Goal: Task Accomplishment & Management: Use online tool/utility

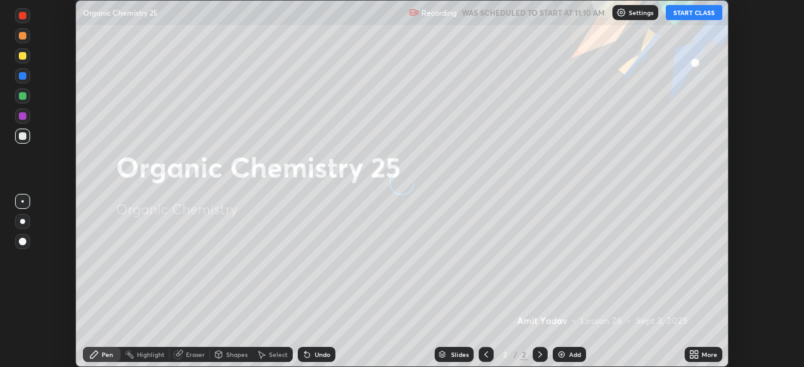
scroll to position [367, 803]
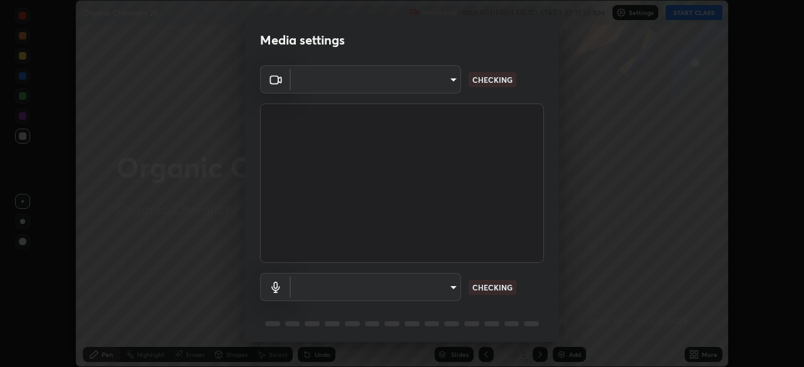
type input "cf4cade584ede8fb560bca5df173c6e0c2fab346f0fe5c0e134d57ffae5dbcad"
click at [451, 291] on body "Erase all Organic Chemistry 25 Recording WAS SCHEDULED TO START AT 11:10 AM Set…" at bounding box center [402, 183] width 804 height 367
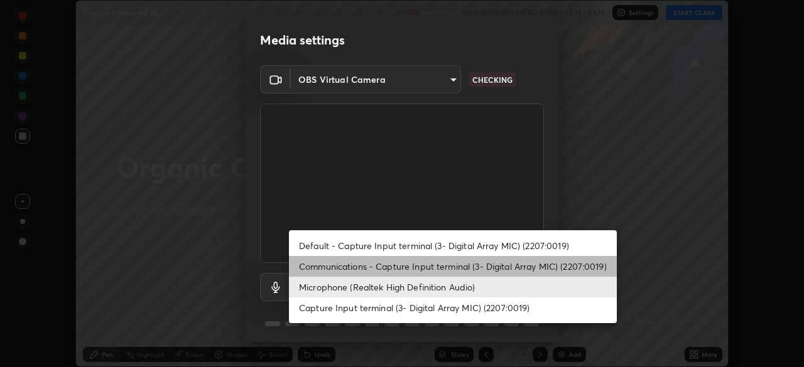
click at [443, 262] on li "Communications - Capture Input terminal (3- Digital Array MIC) (2207:0019)" at bounding box center [453, 266] width 328 height 21
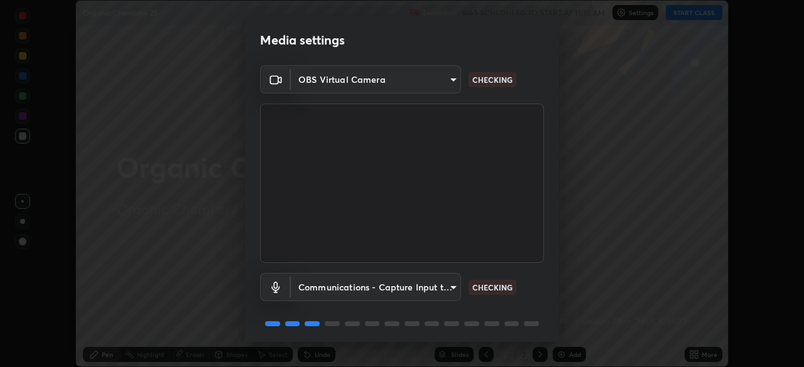
click at [443, 294] on body "Erase all Organic Chemistry 25 Recording WAS SCHEDULED TO START AT 11:10 AM Set…" at bounding box center [402, 183] width 804 height 367
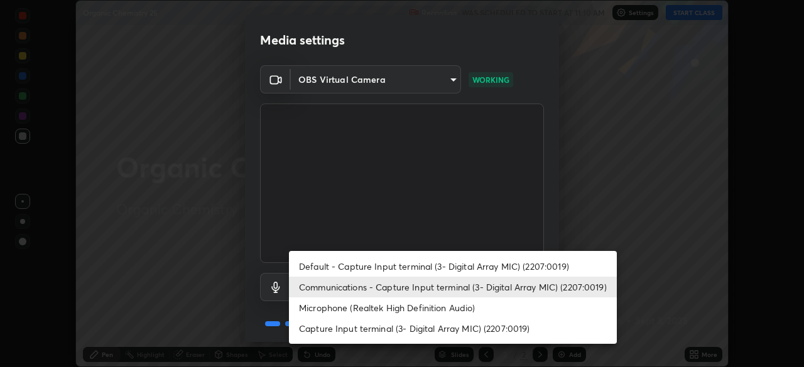
click at [440, 310] on li "Microphone (Realtek High Definition Audio)" at bounding box center [453, 308] width 328 height 21
type input "2c7ce03bf44361b7ba6d686ec062d0a68e8820996cf89e2862210030541b57e2"
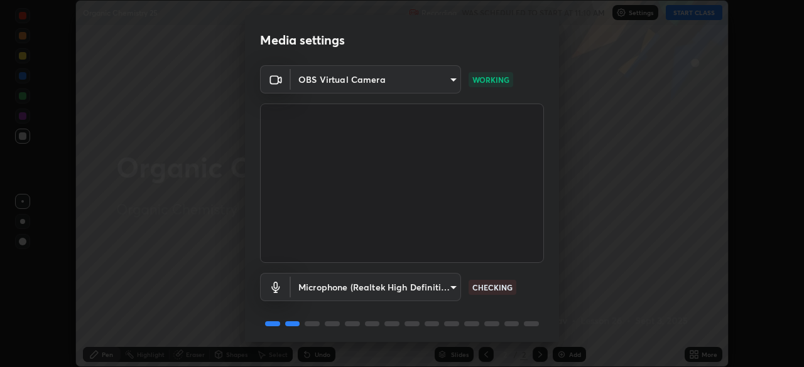
scroll to position [45, 0]
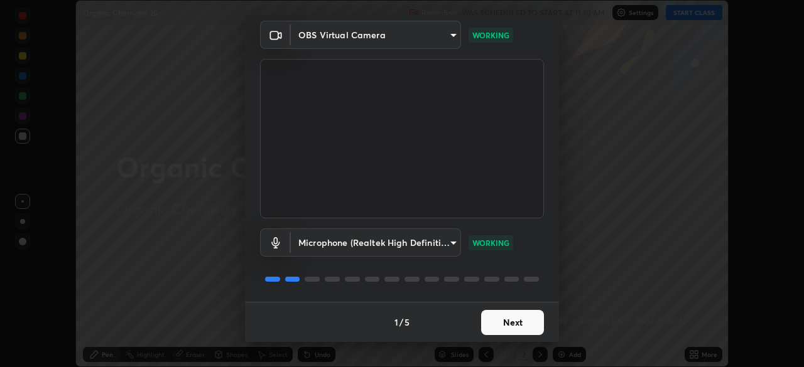
click at [521, 326] on button "Next" at bounding box center [512, 322] width 63 height 25
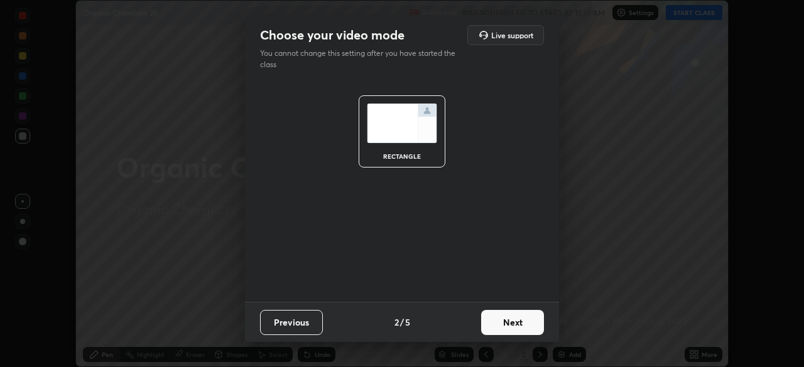
scroll to position [0, 0]
click at [519, 324] on button "Next" at bounding box center [512, 322] width 63 height 25
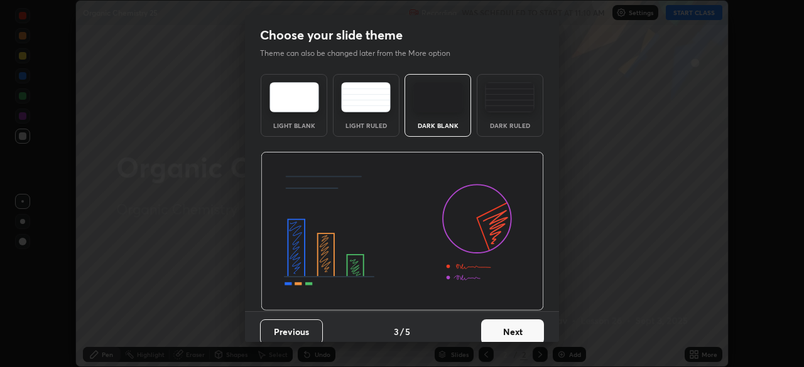
click at [518, 328] on button "Next" at bounding box center [512, 332] width 63 height 25
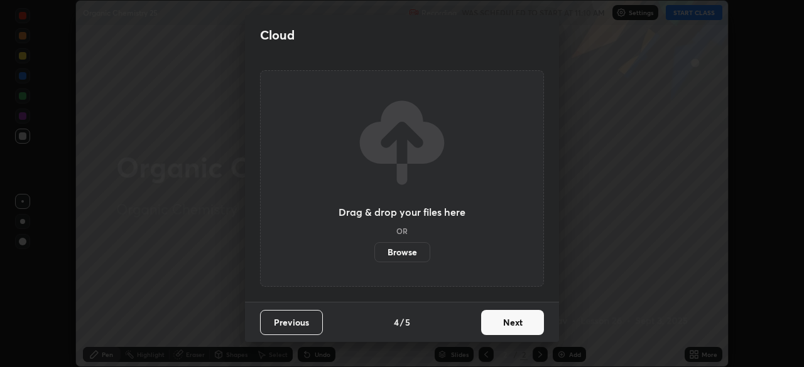
click at [519, 329] on button "Next" at bounding box center [512, 322] width 63 height 25
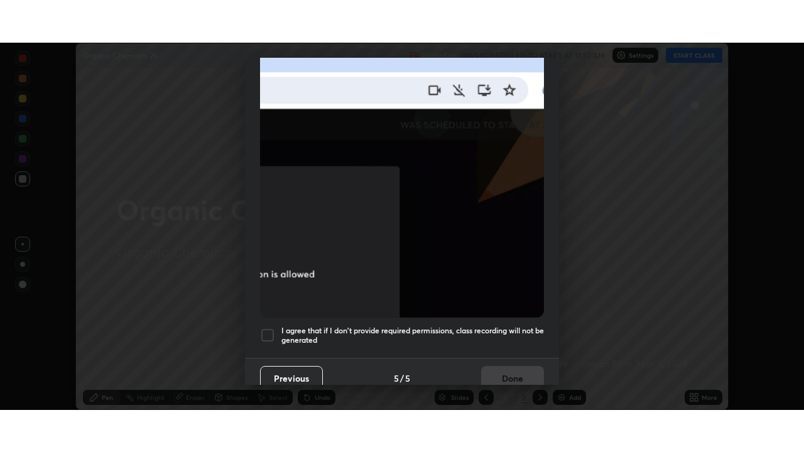
scroll to position [301, 0]
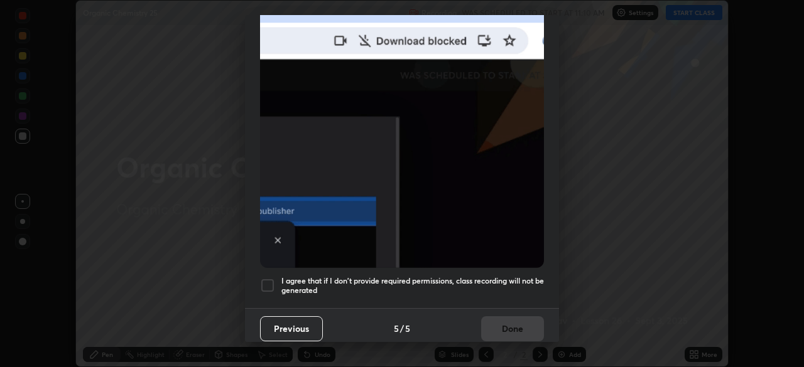
click at [273, 281] on div at bounding box center [267, 285] width 15 height 15
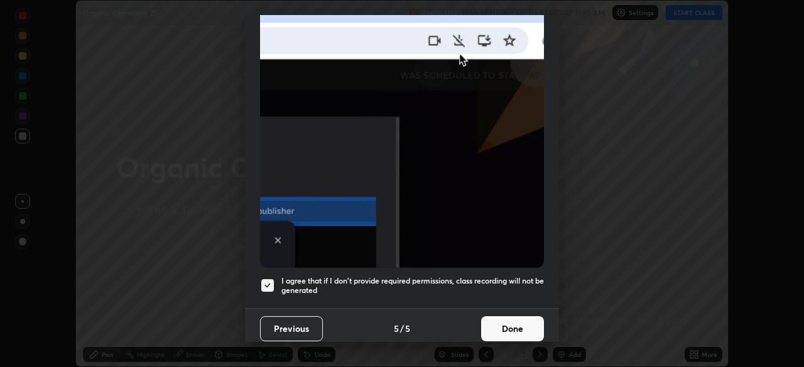
click at [501, 325] on button "Done" at bounding box center [512, 328] width 63 height 25
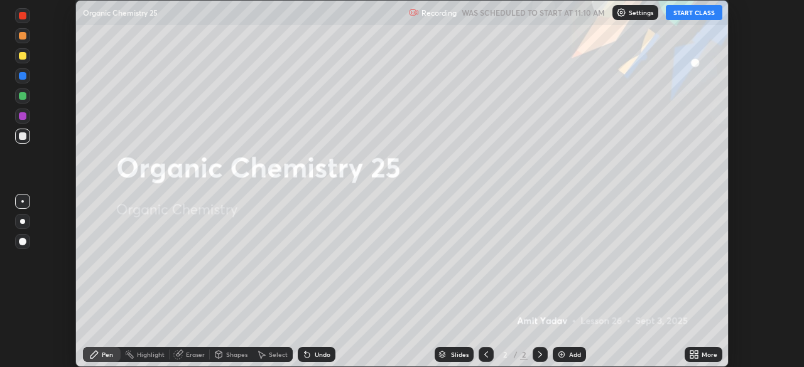
click at [693, 352] on icon at bounding box center [691, 352] width 3 height 3
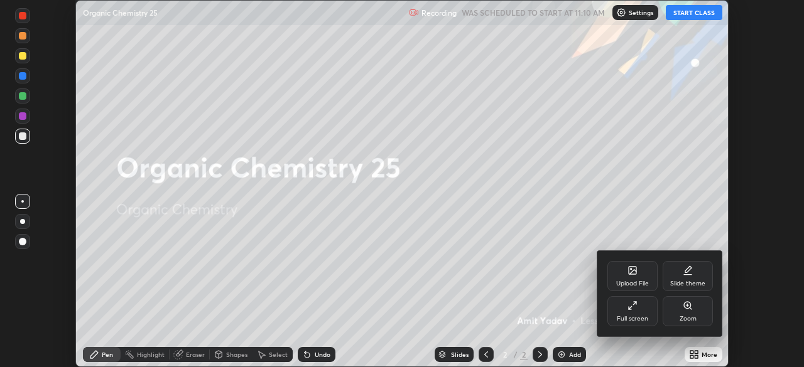
click at [642, 316] on div "Full screen" at bounding box center [632, 319] width 31 height 6
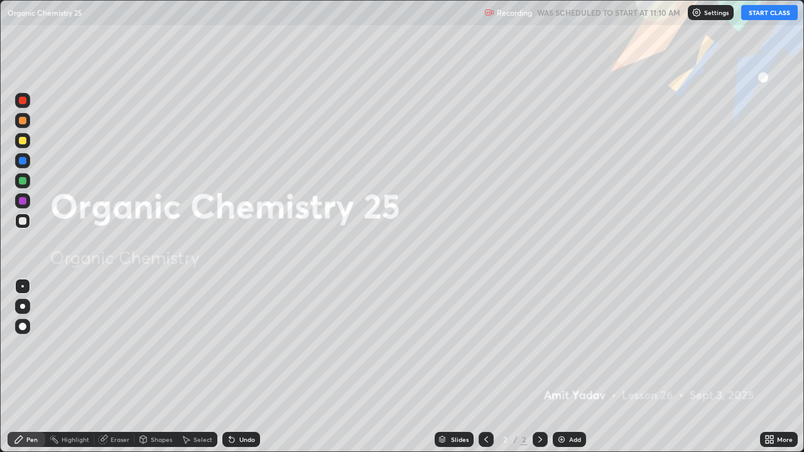
scroll to position [452, 804]
click at [760, 15] on button "START CLASS" at bounding box center [769, 12] width 57 height 15
click at [576, 367] on div "Add" at bounding box center [575, 439] width 12 height 6
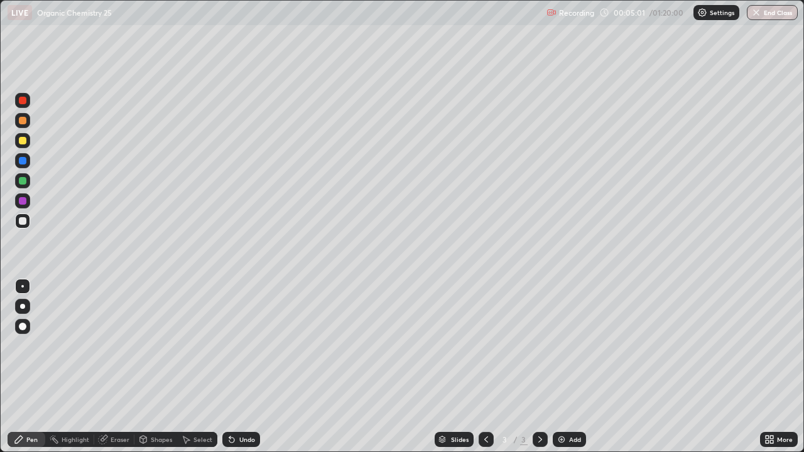
click at [568, 367] on div "Add" at bounding box center [569, 439] width 33 height 15
click at [243, 367] on div "Undo" at bounding box center [241, 439] width 38 height 15
click at [240, 367] on div "Undo" at bounding box center [247, 439] width 16 height 6
click at [243, 367] on div "Undo" at bounding box center [247, 439] width 16 height 6
click at [250, 367] on div "Undo" at bounding box center [247, 439] width 16 height 6
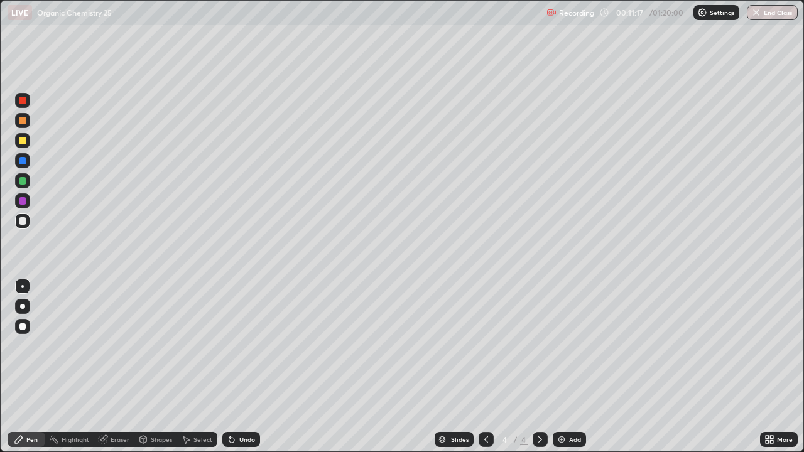
click at [249, 367] on div "Undo" at bounding box center [247, 439] width 16 height 6
click at [251, 367] on div "Undo" at bounding box center [247, 439] width 16 height 6
click at [249, 367] on div "Undo" at bounding box center [247, 439] width 16 height 6
click at [249, 367] on div "Undo" at bounding box center [241, 439] width 38 height 15
click at [248, 367] on div "Undo" at bounding box center [241, 439] width 38 height 15
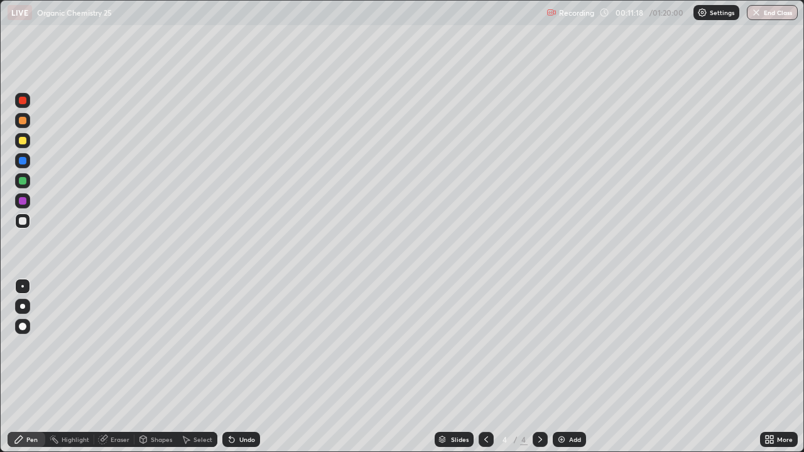
click at [249, 367] on div "Undo" at bounding box center [241, 439] width 38 height 15
click at [247, 367] on div "Undo" at bounding box center [247, 439] width 16 height 6
click at [124, 367] on div "Eraser" at bounding box center [120, 439] width 19 height 6
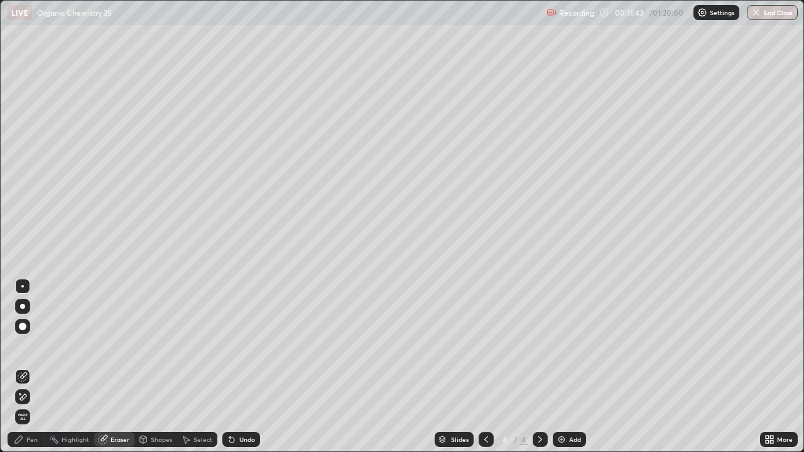
click at [35, 367] on div "Pen" at bounding box center [31, 439] width 11 height 6
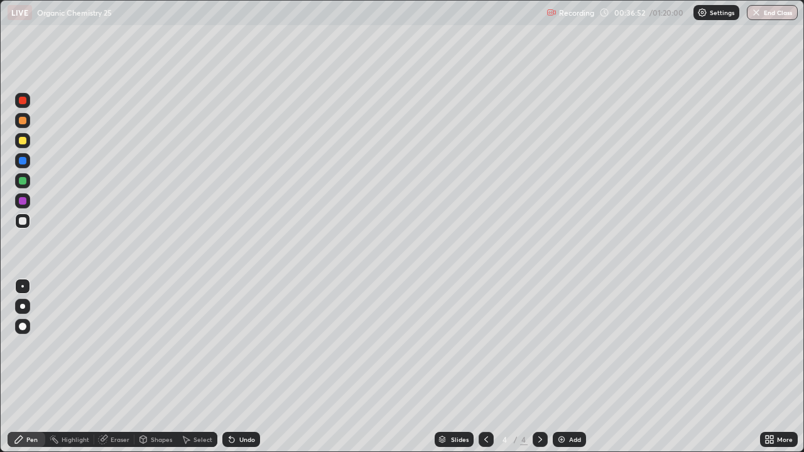
click at [29, 144] on div at bounding box center [22, 140] width 15 height 15
click at [571, 367] on div "Add" at bounding box center [575, 439] width 12 height 6
click at [240, 367] on div "Undo" at bounding box center [247, 439] width 16 height 6
click at [244, 367] on div "Undo" at bounding box center [241, 439] width 38 height 15
click at [243, 367] on div "Undo" at bounding box center [241, 439] width 38 height 15
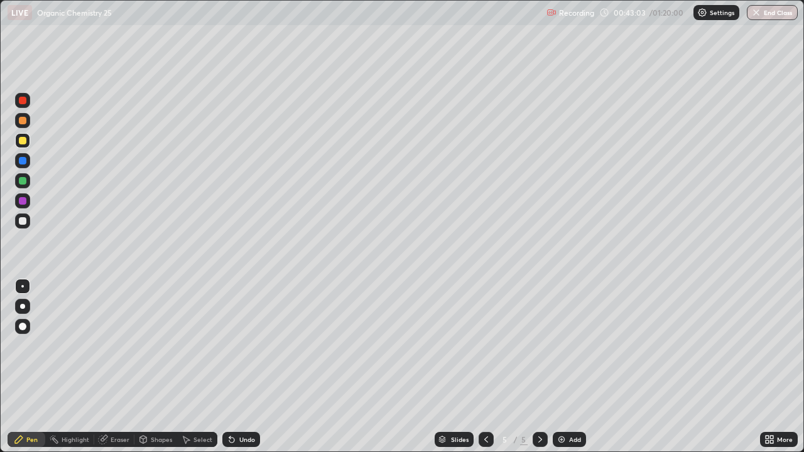
click at [247, 367] on div "Undo" at bounding box center [247, 439] width 16 height 6
click at [23, 222] on div at bounding box center [23, 221] width 8 height 8
click at [571, 367] on div "Add" at bounding box center [575, 439] width 12 height 6
click at [243, 367] on div "Undo" at bounding box center [247, 439] width 16 height 6
click at [244, 367] on div "Undo" at bounding box center [247, 439] width 16 height 6
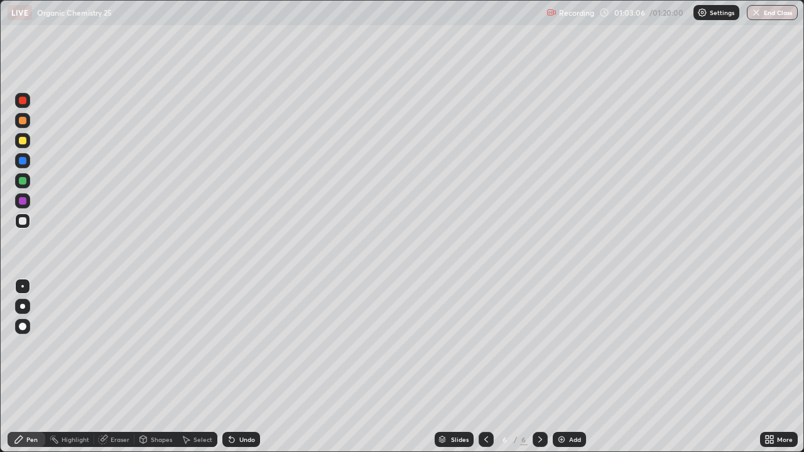
click at [193, 367] on div "Select" at bounding box center [202, 439] width 19 height 6
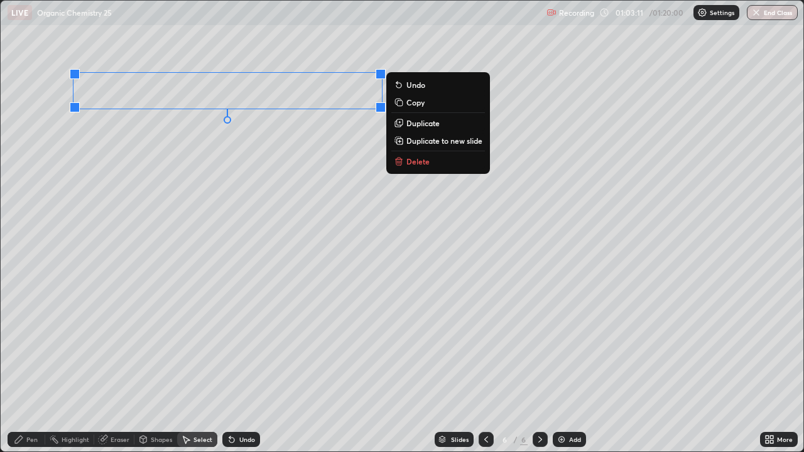
click at [418, 163] on p "Delete" at bounding box center [417, 161] width 23 height 10
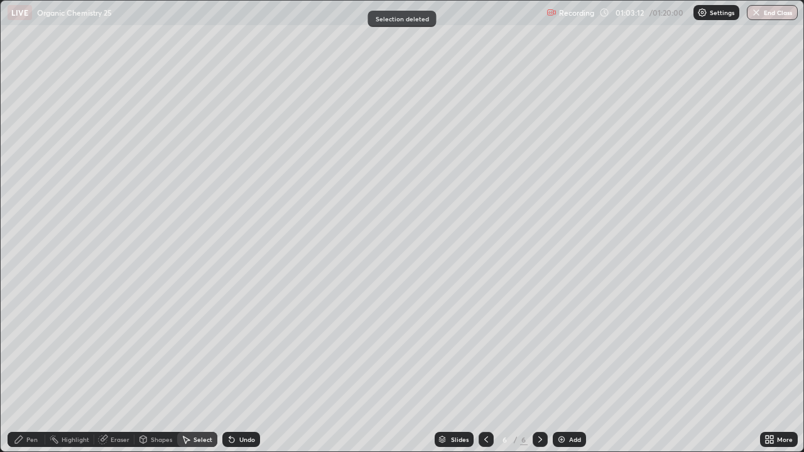
click at [40, 367] on div "Pen" at bounding box center [27, 439] width 38 height 15
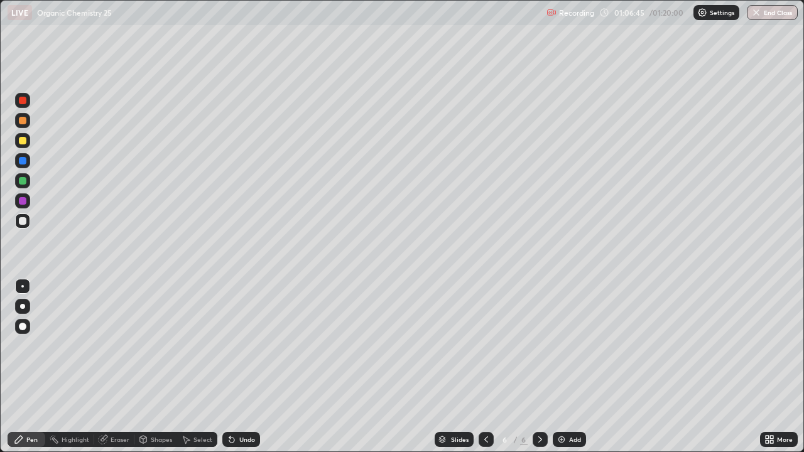
click at [255, 367] on div "Undo" at bounding box center [241, 439] width 38 height 15
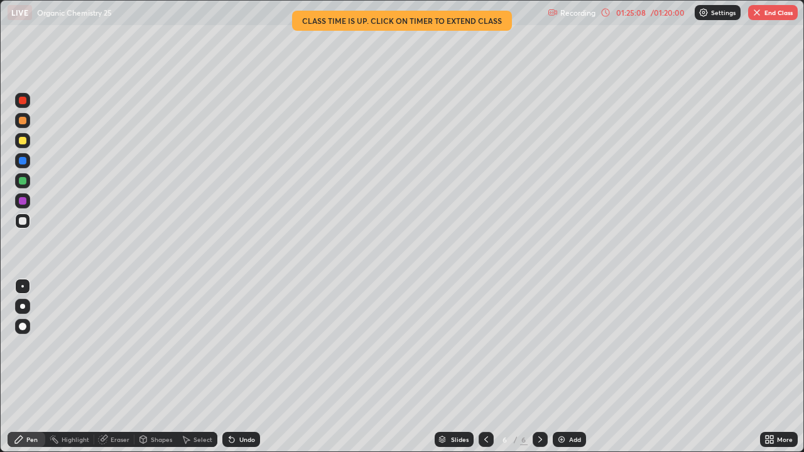
click at [773, 14] on button "End Class" at bounding box center [773, 12] width 50 height 15
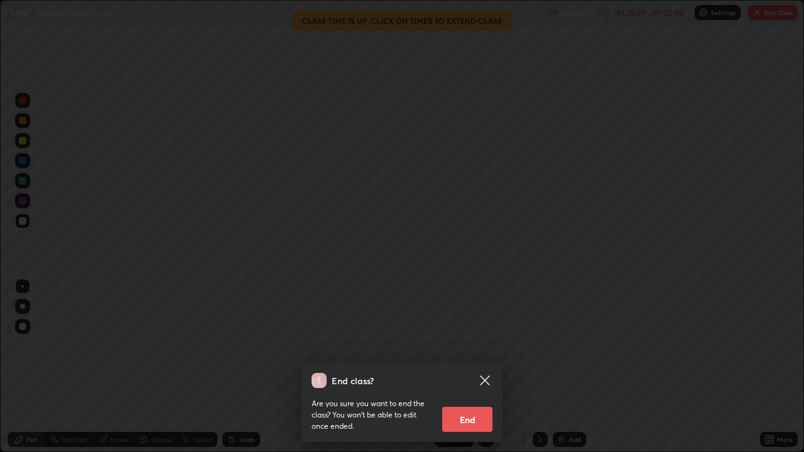
click at [458, 367] on button "End" at bounding box center [467, 419] width 50 height 25
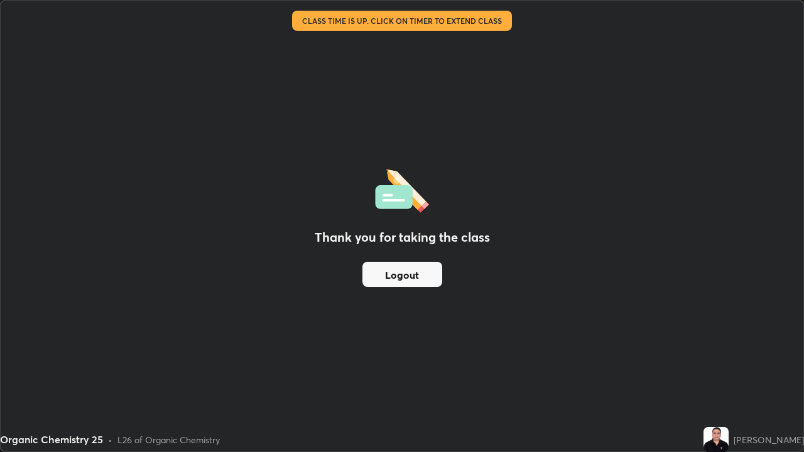
click at [412, 272] on button "Logout" at bounding box center [402, 274] width 80 height 25
